Goal: Check status

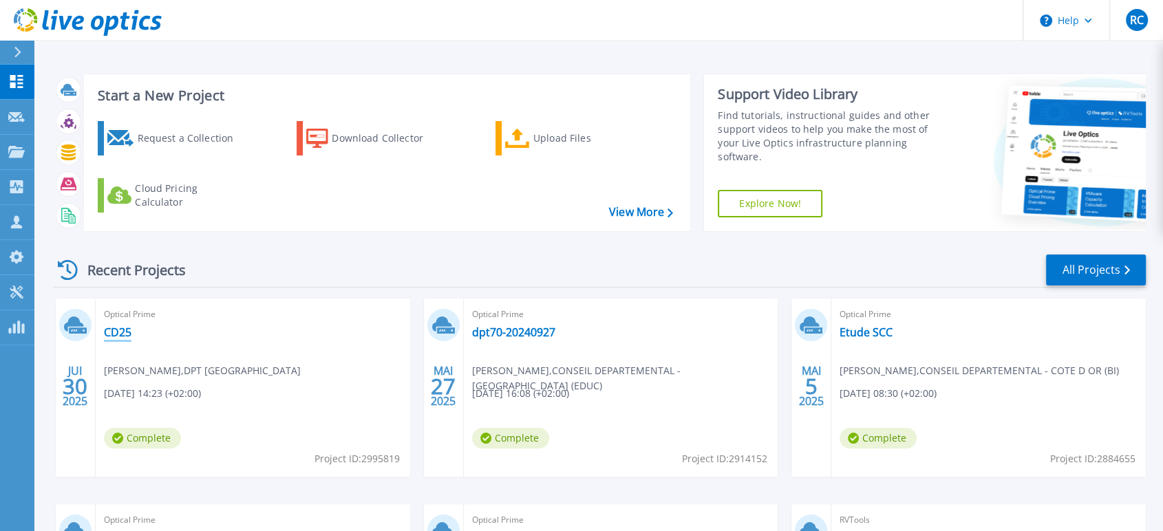
click at [121, 326] on link "CD25" at bounding box center [118, 333] width 28 height 14
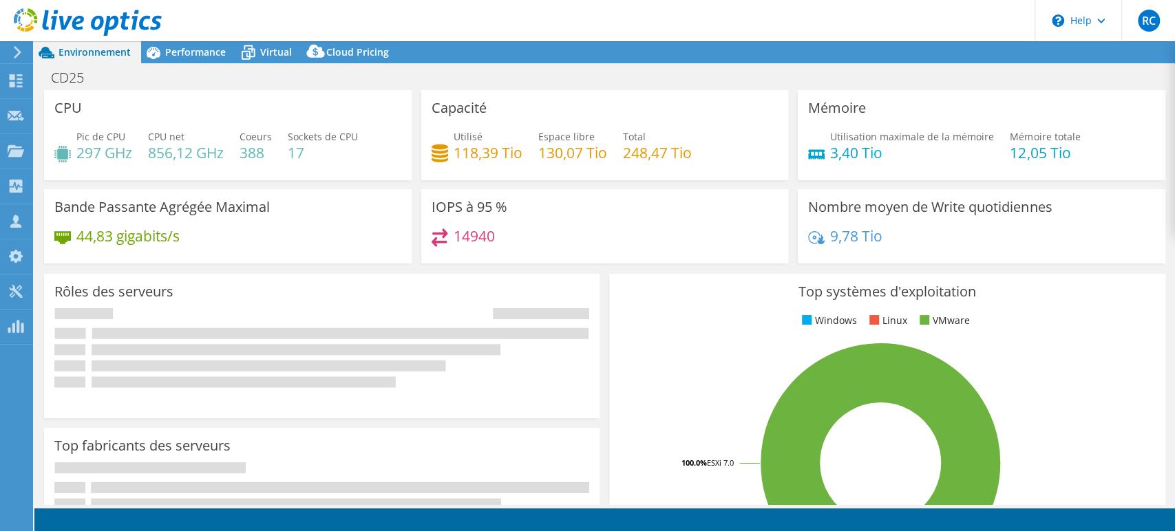
select select "USD"
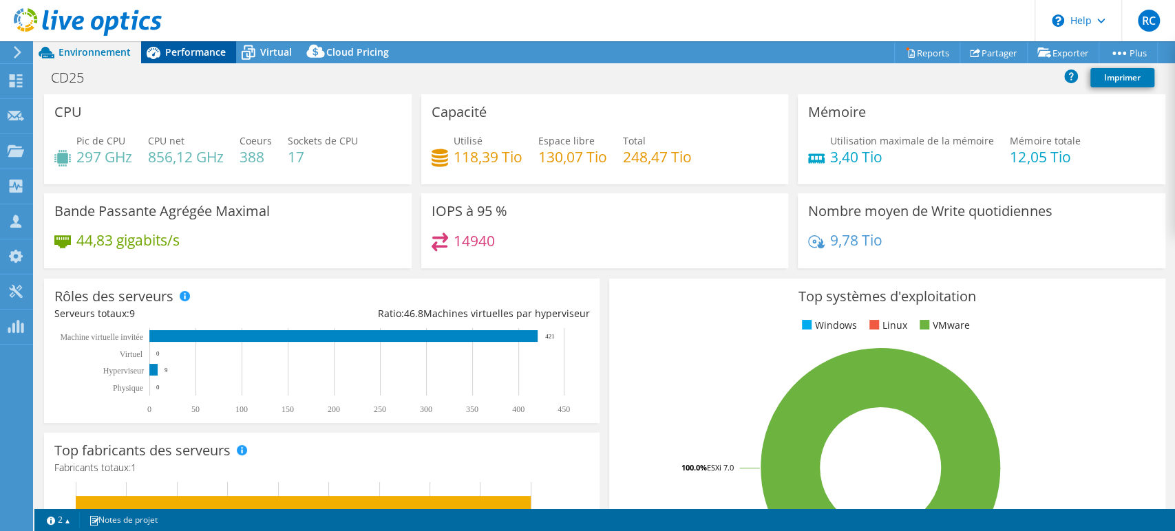
click at [201, 52] on span "Performance" at bounding box center [195, 51] width 61 height 13
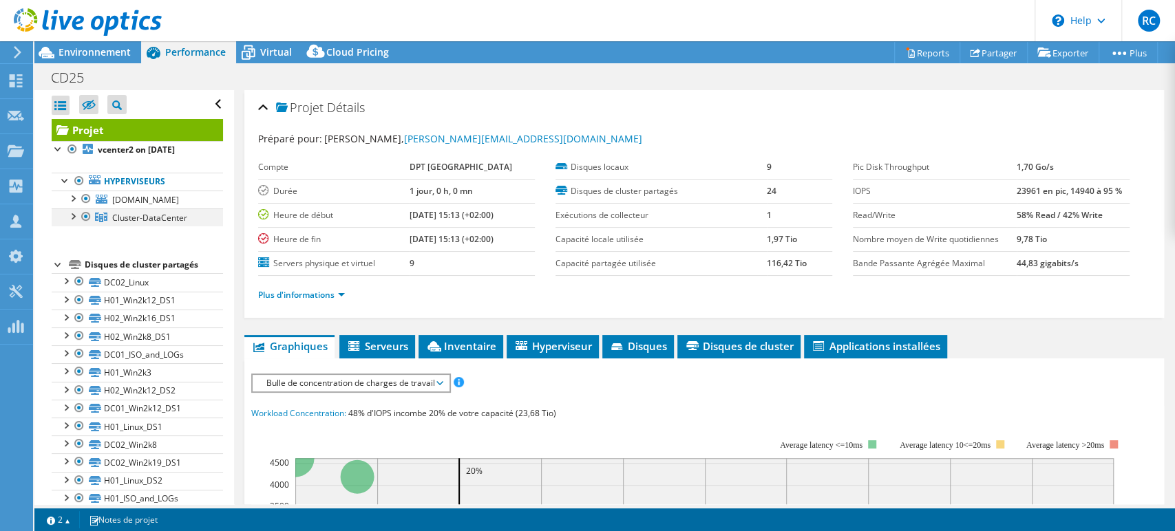
click at [71, 220] on div at bounding box center [72, 216] width 14 height 14
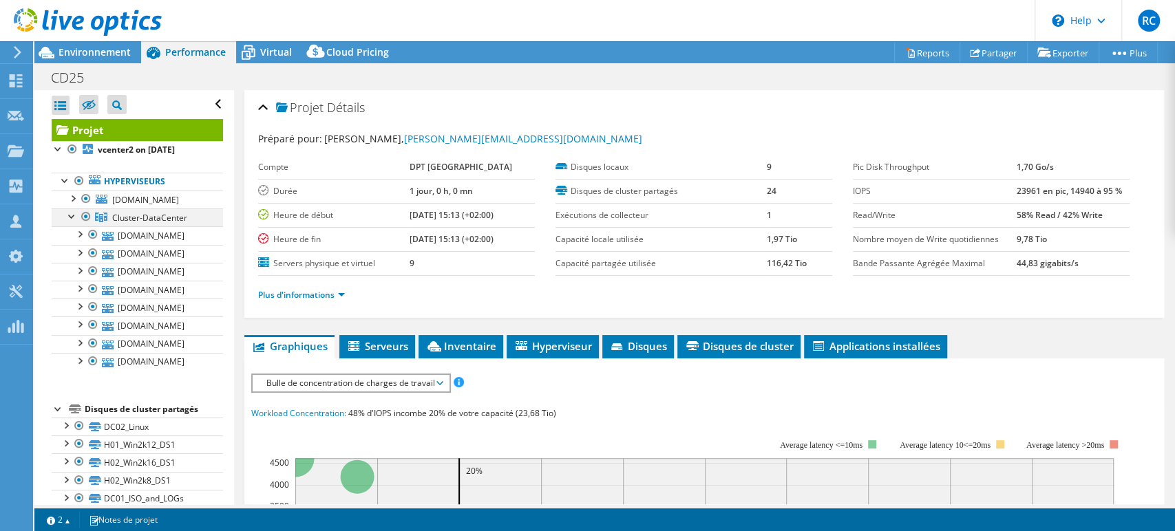
click at [71, 220] on div at bounding box center [72, 216] width 14 height 14
